Goal: Book appointment/travel/reservation

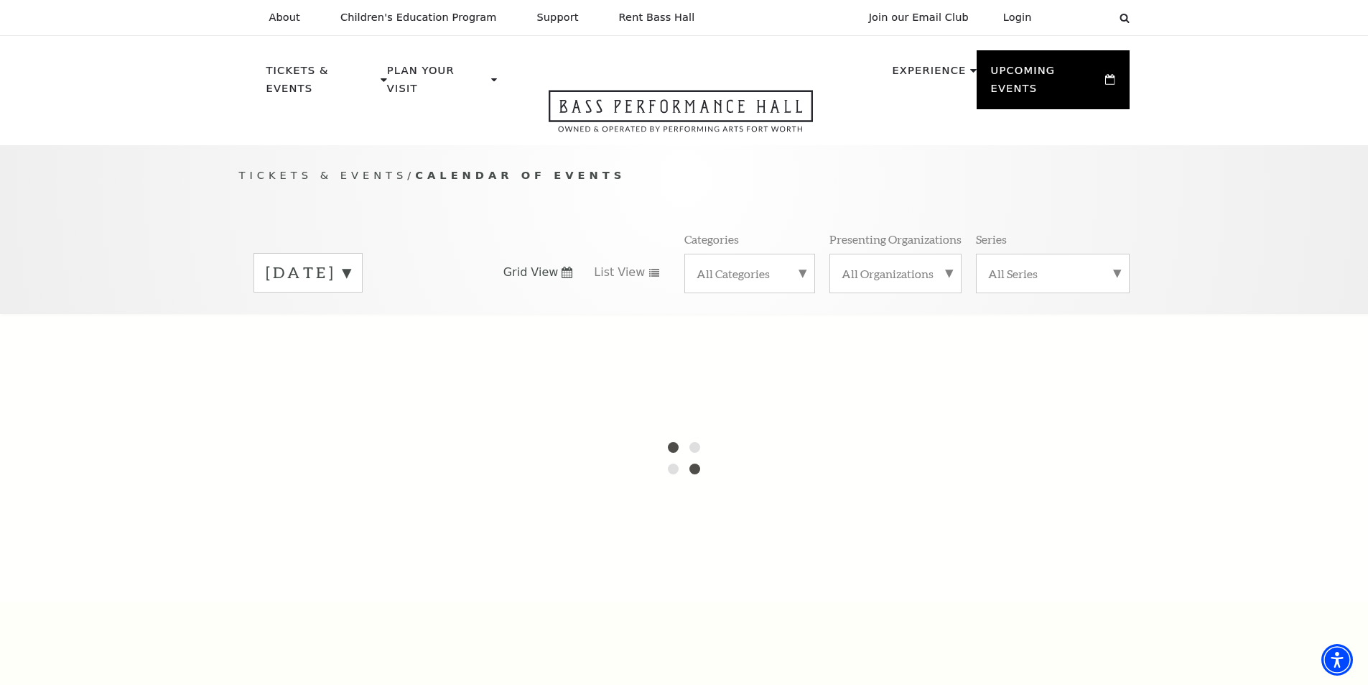
click at [351, 261] on label "[DATE]" at bounding box center [308, 272] width 85 height 22
click at [399, 315] on div at bounding box center [684, 457] width 1368 height 287
drag, startPoint x: 351, startPoint y: 304, endPoint x: 366, endPoint y: 294, distance: 18.1
click at [351, 314] on div at bounding box center [684, 457] width 1368 height 287
click at [351, 287] on label "[DATE]" at bounding box center [308, 302] width 85 height 31
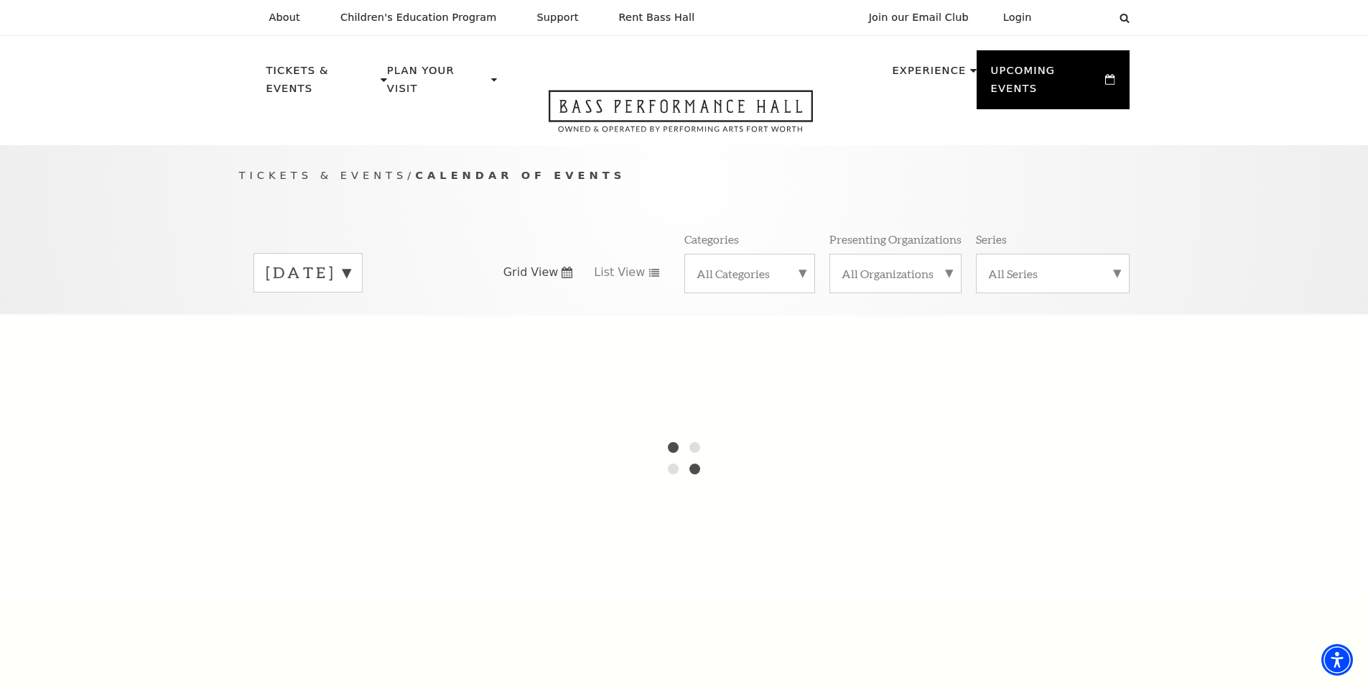
click at [430, 265] on div "[DATE]" at bounding box center [360, 272] width 212 height 39
click at [351, 261] on label "[DATE]" at bounding box center [308, 272] width 85 height 22
click at [399, 314] on div at bounding box center [684, 457] width 1368 height 287
click at [409, 344] on div at bounding box center [684, 457] width 1368 height 287
click at [363, 397] on div at bounding box center [684, 457] width 1368 height 287
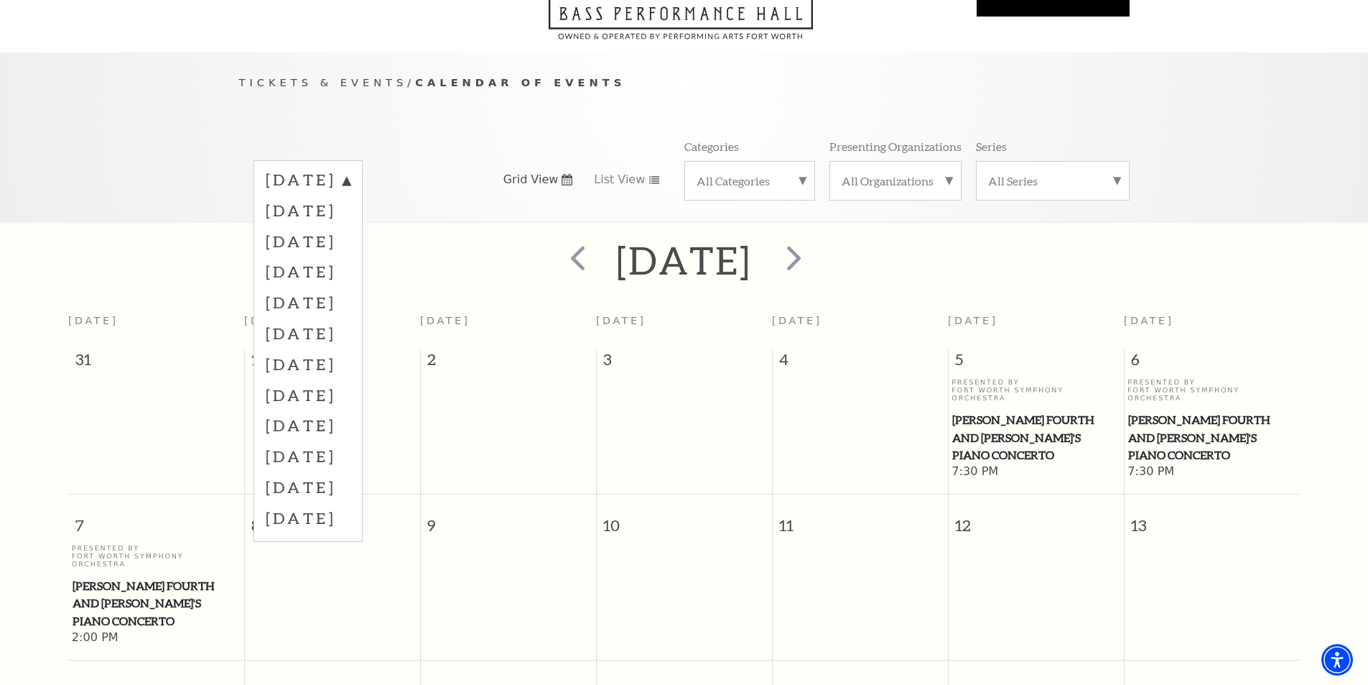
scroll to position [127, 0]
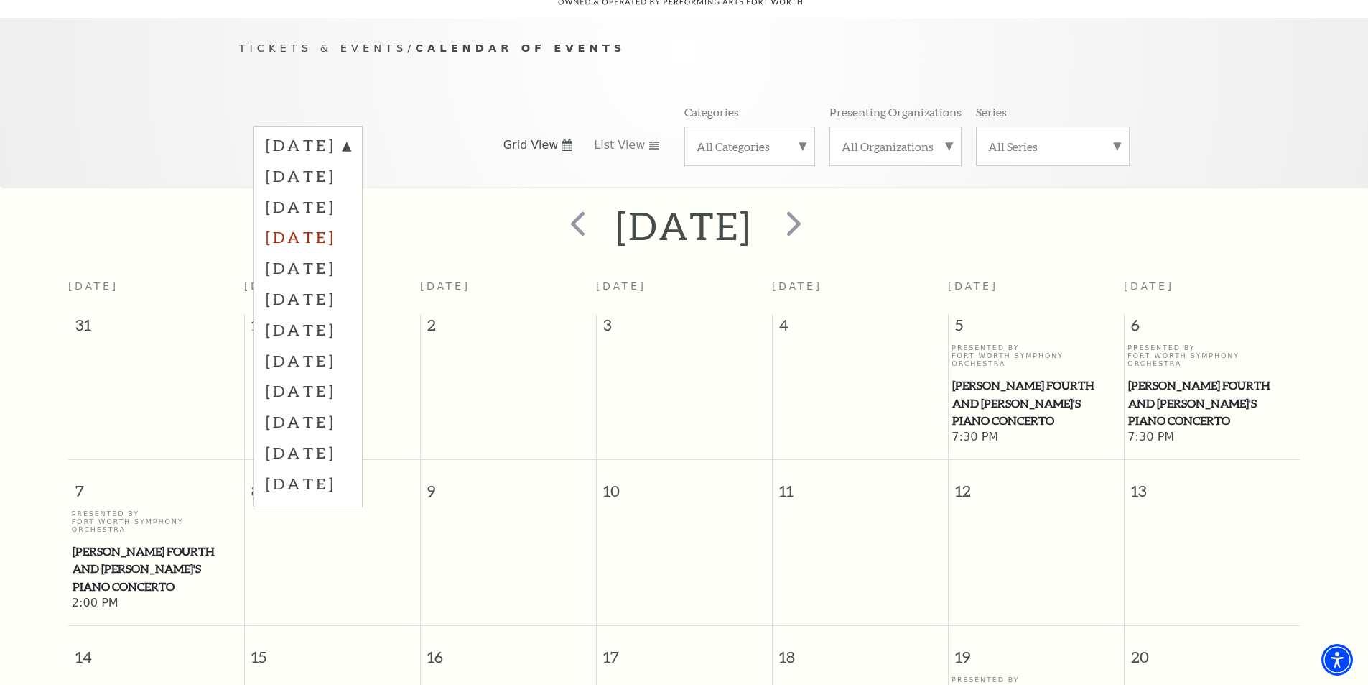
click at [351, 221] on label "[DATE]" at bounding box center [308, 236] width 85 height 31
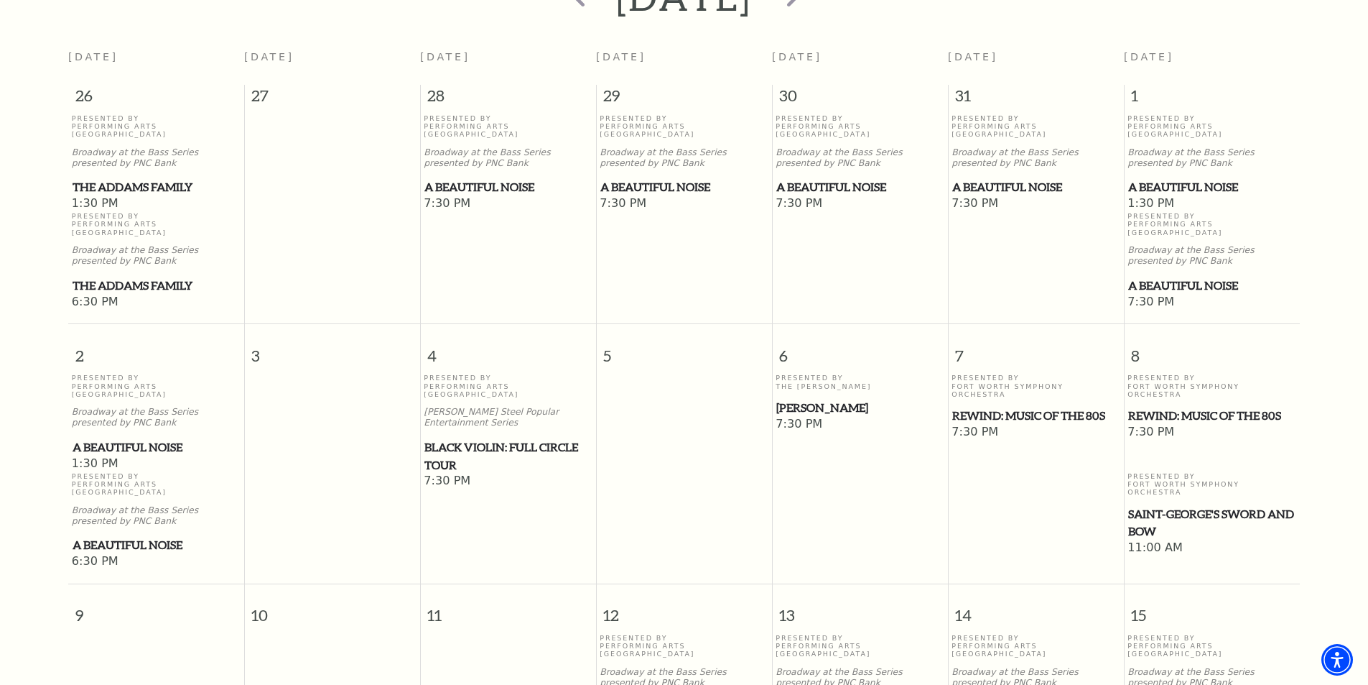
scroll to position [8, 0]
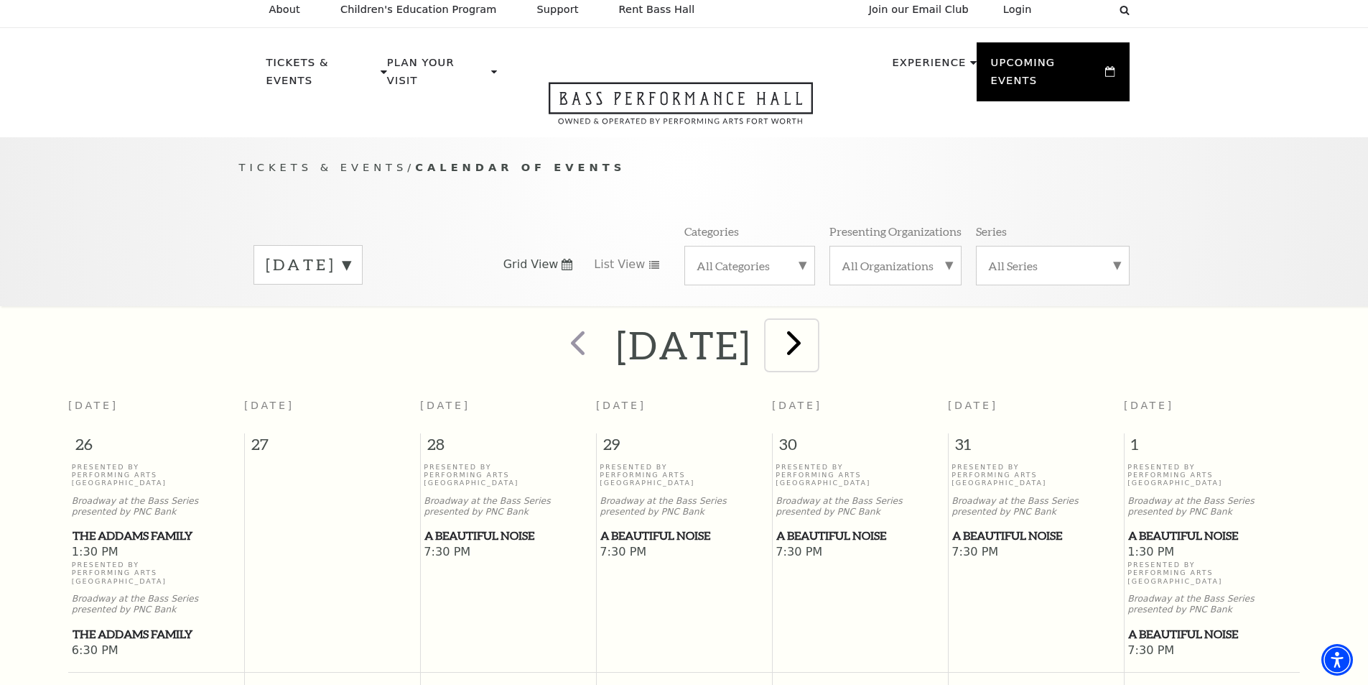
click at [815, 339] on span "next" at bounding box center [794, 342] width 41 height 41
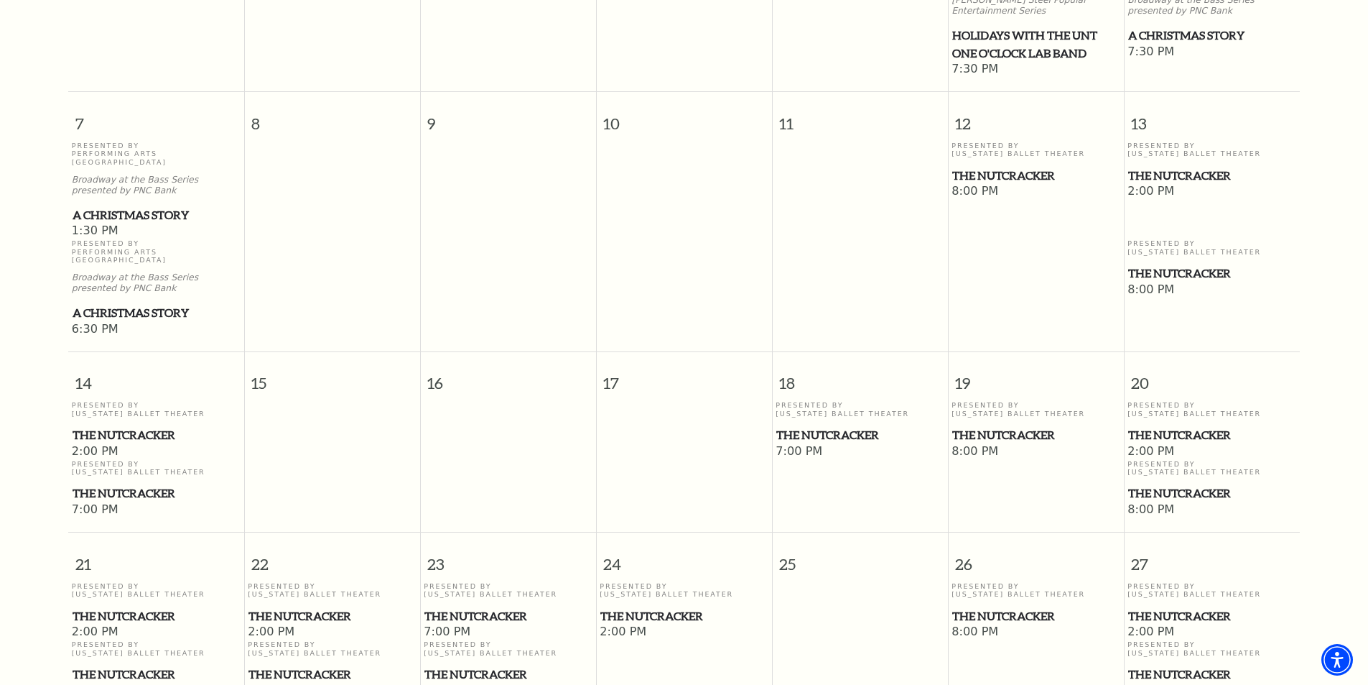
scroll to position [127, 0]
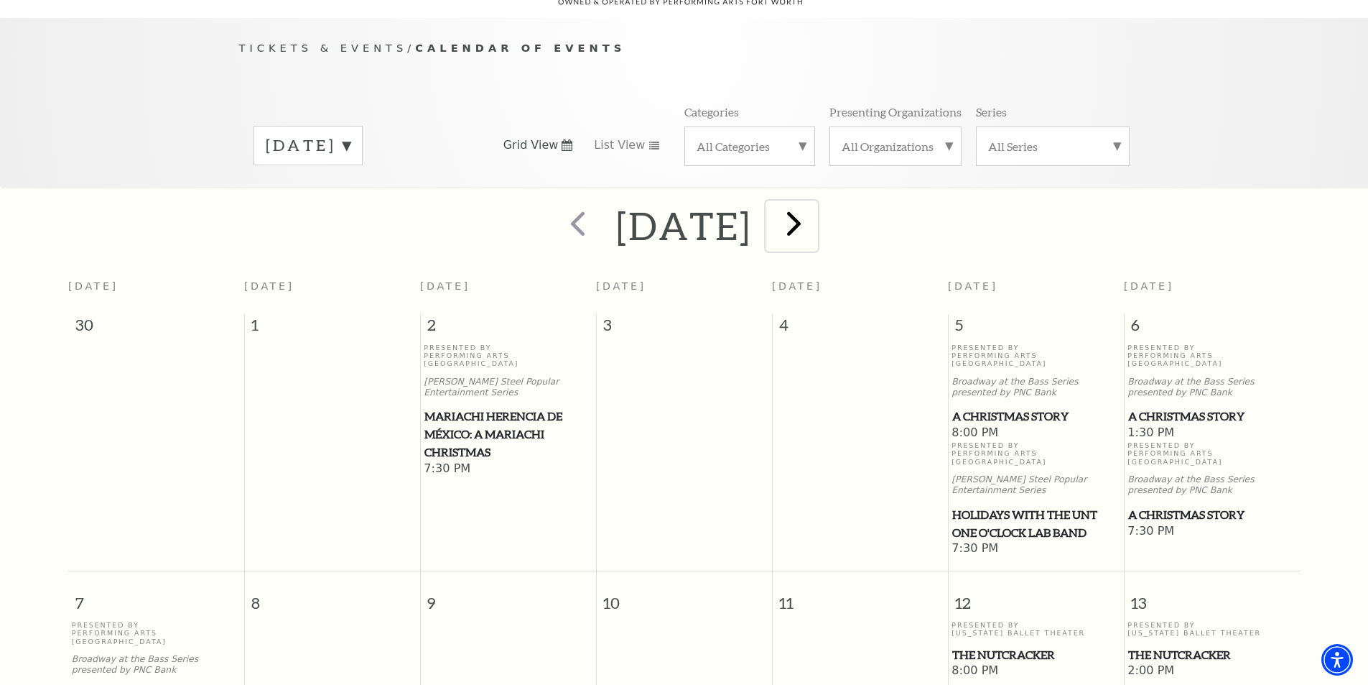
click at [815, 223] on span "next" at bounding box center [794, 223] width 41 height 41
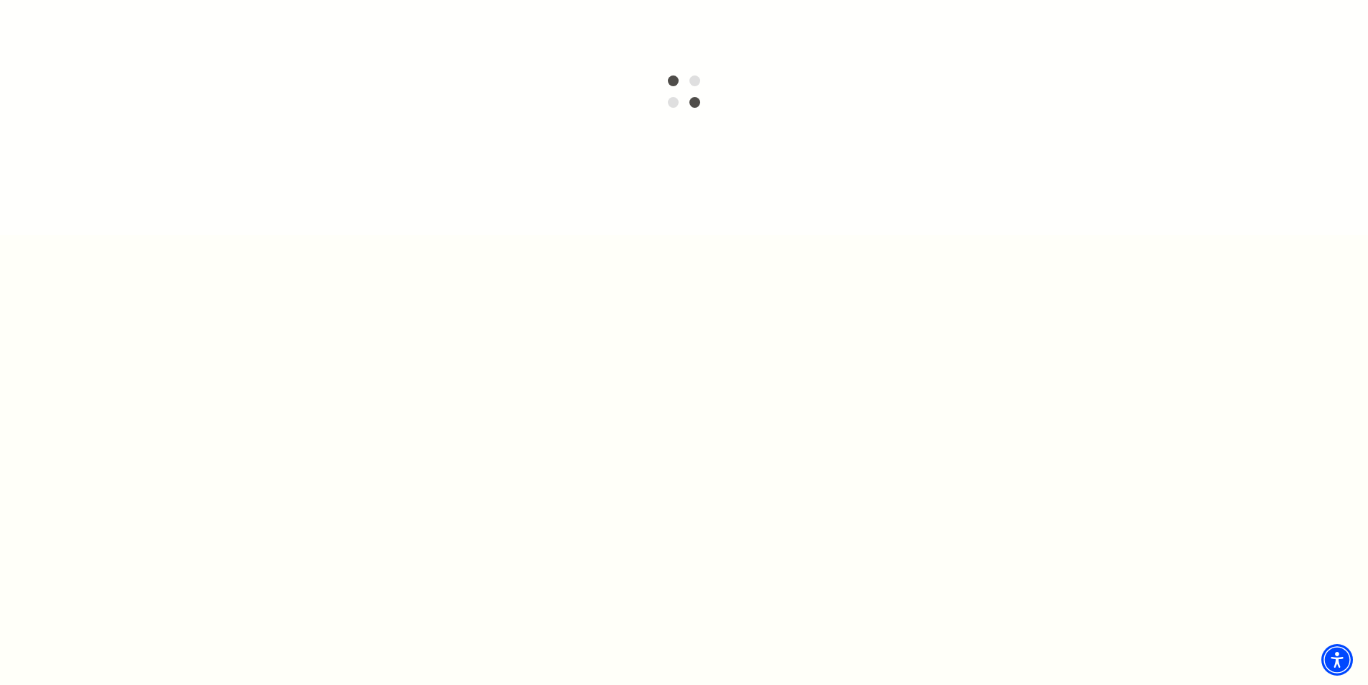
scroll to position [367, 0]
